Goal: Find specific page/section: Locate item on page

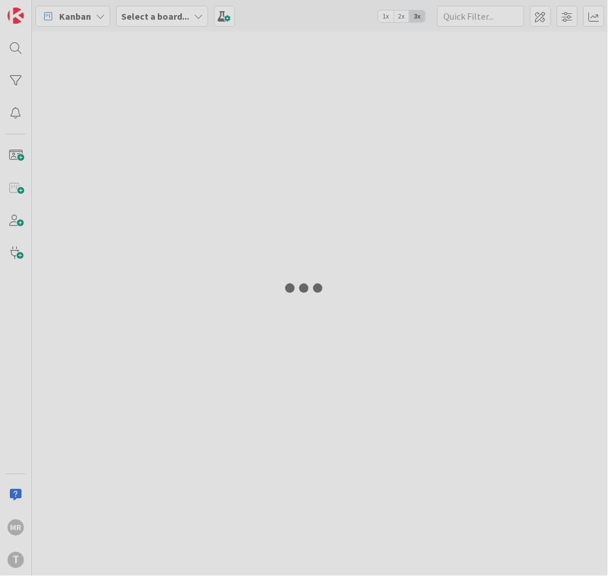
type input "140"
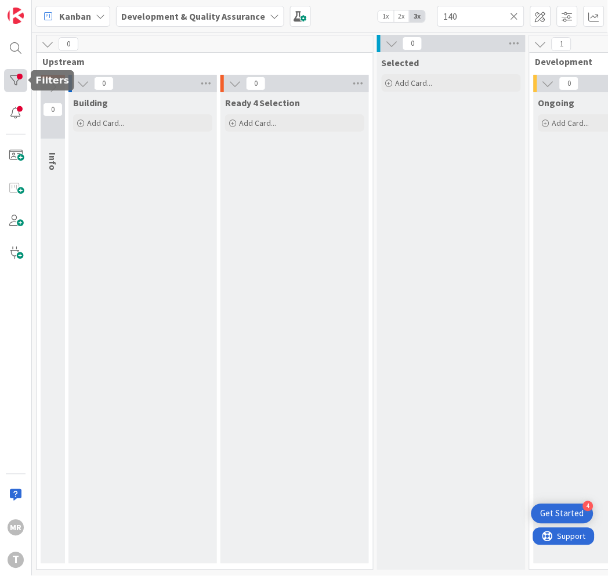
click at [10, 84] on div at bounding box center [15, 80] width 23 height 23
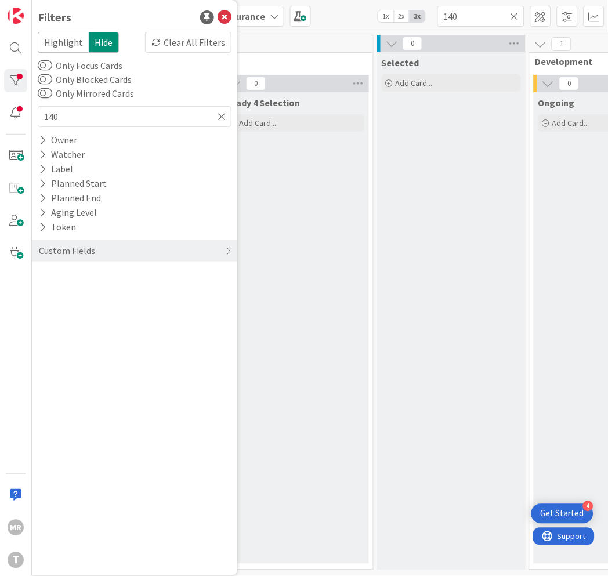
click at [514, 16] on icon at bounding box center [514, 16] width 8 height 10
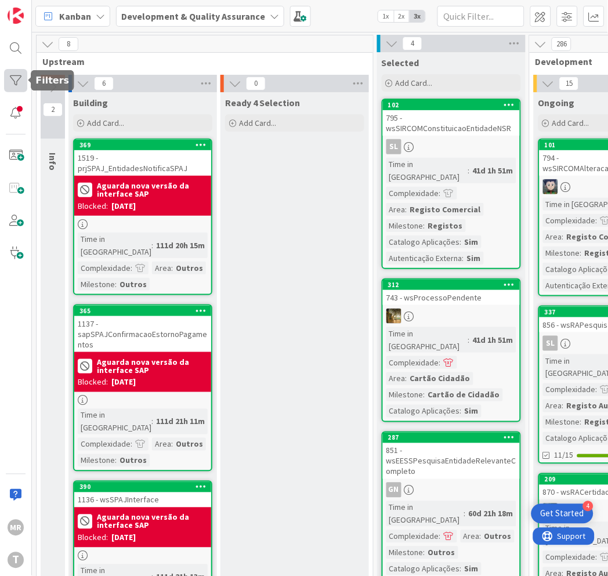
click at [16, 72] on div at bounding box center [15, 80] width 23 height 23
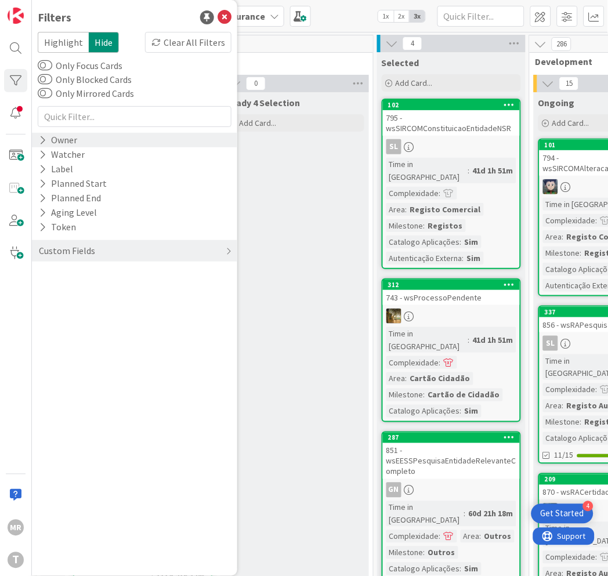
click at [46, 143] on div "Owner" at bounding box center [58, 140] width 41 height 14
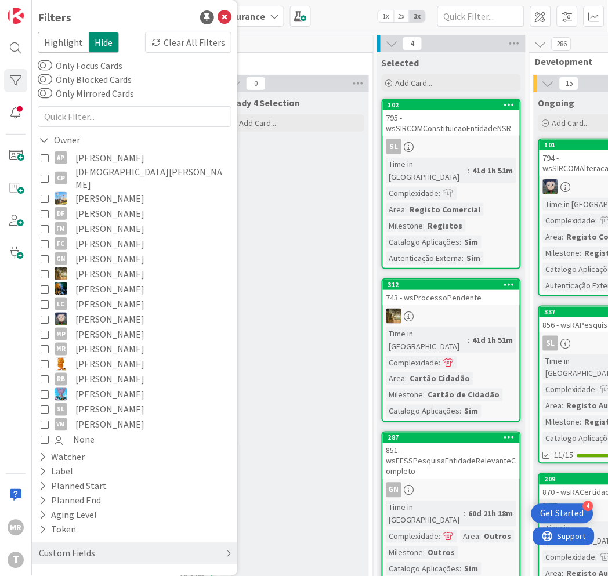
click at [83, 281] on span "[PERSON_NAME]" at bounding box center [109, 288] width 69 height 15
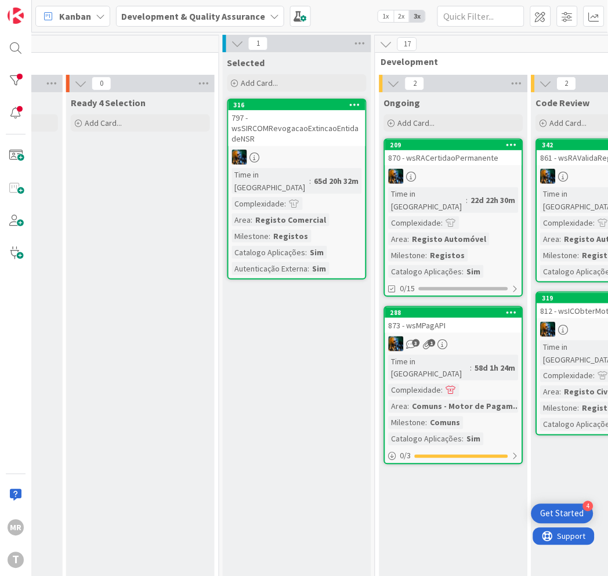
scroll to position [0, 155]
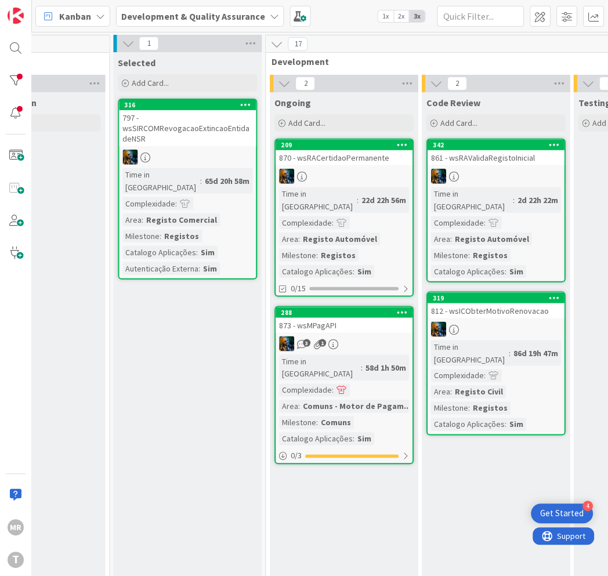
scroll to position [0, 268]
